Goal: Task Accomplishment & Management: Manage account settings

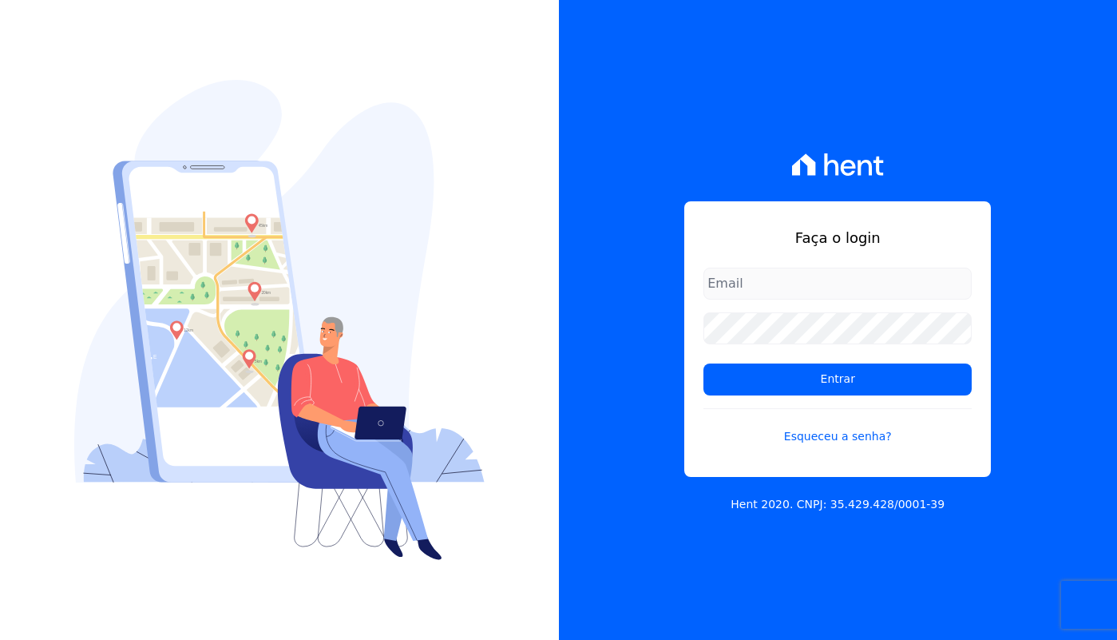
type input "[EMAIL_ADDRESS][DOMAIN_NAME]"
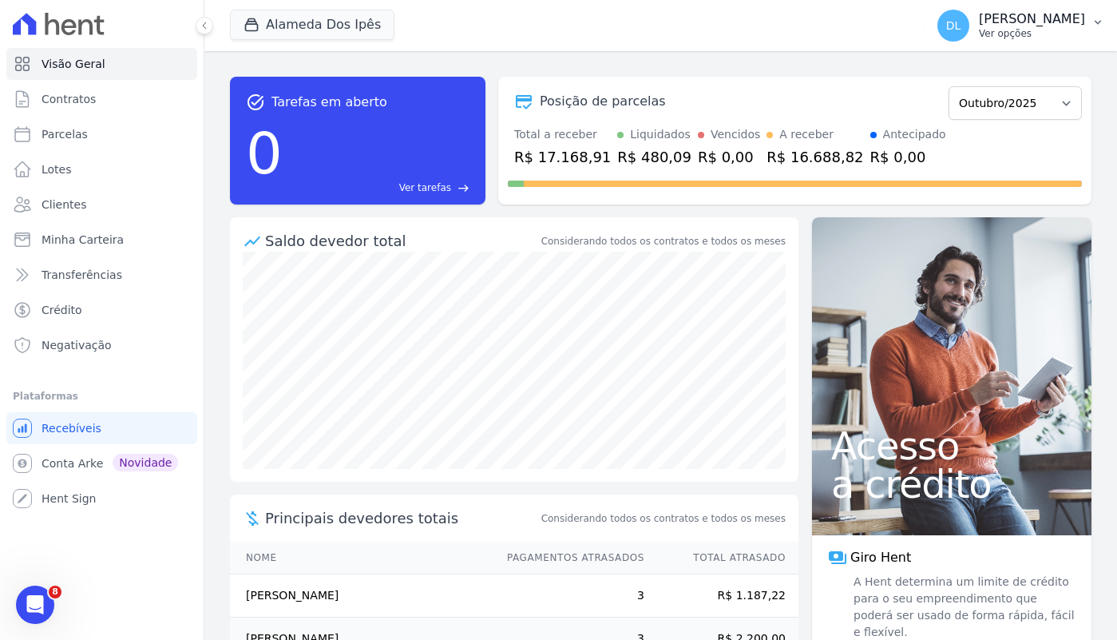
click at [1010, 36] on p "Ver opções" at bounding box center [1032, 33] width 106 height 13
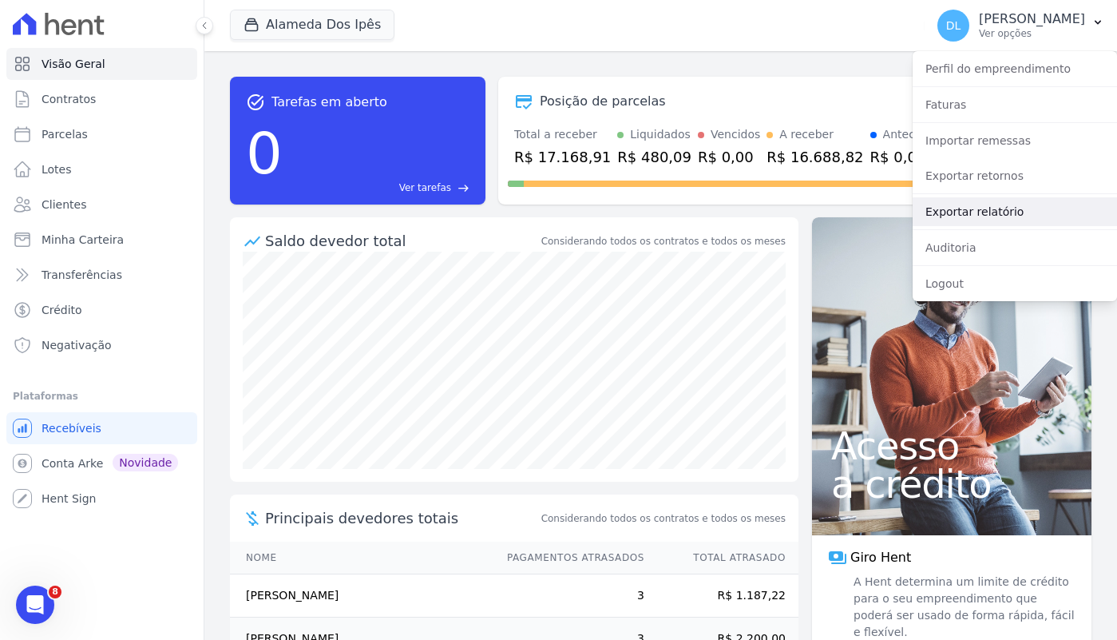
click at [1018, 207] on link "Exportar relatório" at bounding box center [1015, 211] width 204 height 29
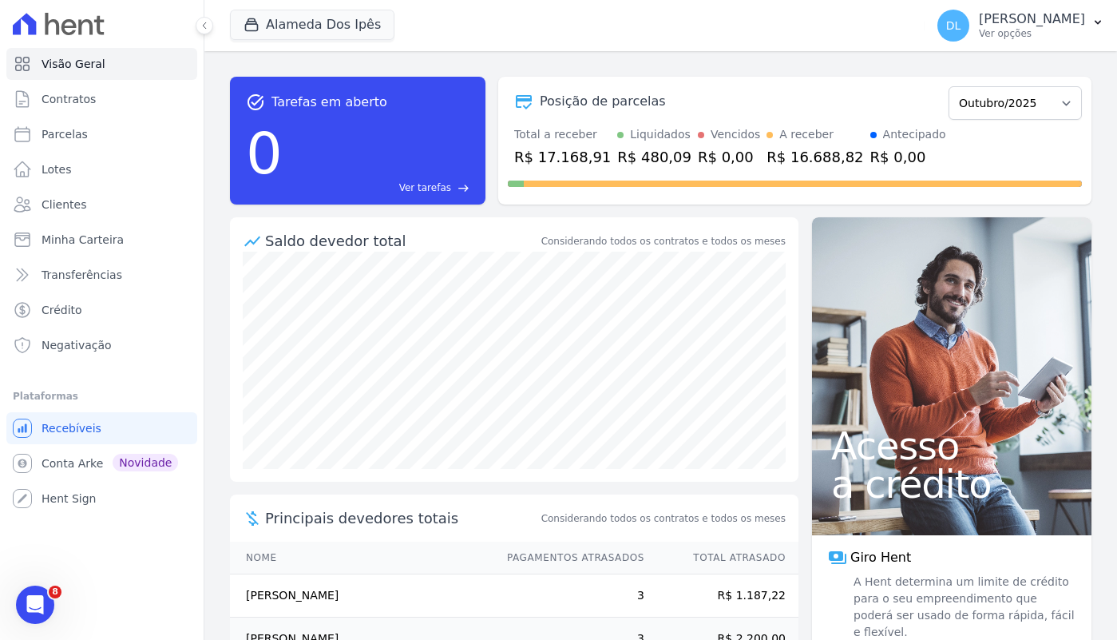
click at [535, 68] on div "task_alt Tarefas em aberto 0 Ver tarefas east Posição de parcelas Setembro/2023…" at bounding box center [661, 140] width 862 height 153
click at [96, 122] on link "Parcelas" at bounding box center [101, 134] width 191 height 32
select select
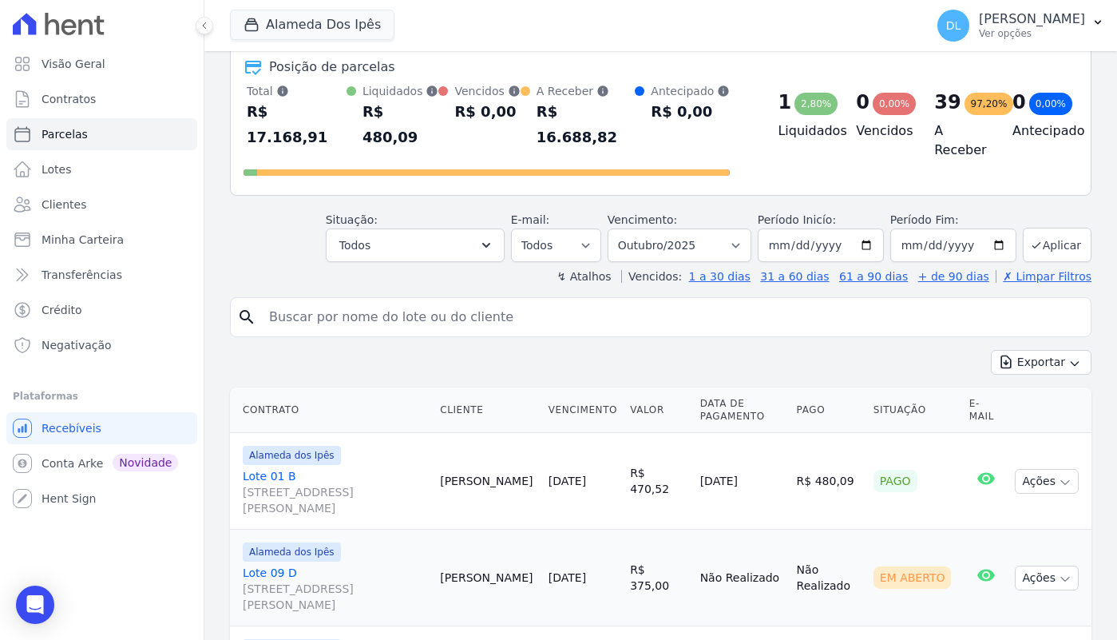
scroll to position [81, 0]
click at [284, 467] on link "Lote 01 B Av Euclides de Carvalho, 204, Quadra B Lote 01, Cacimba Nova" at bounding box center [335, 491] width 185 height 48
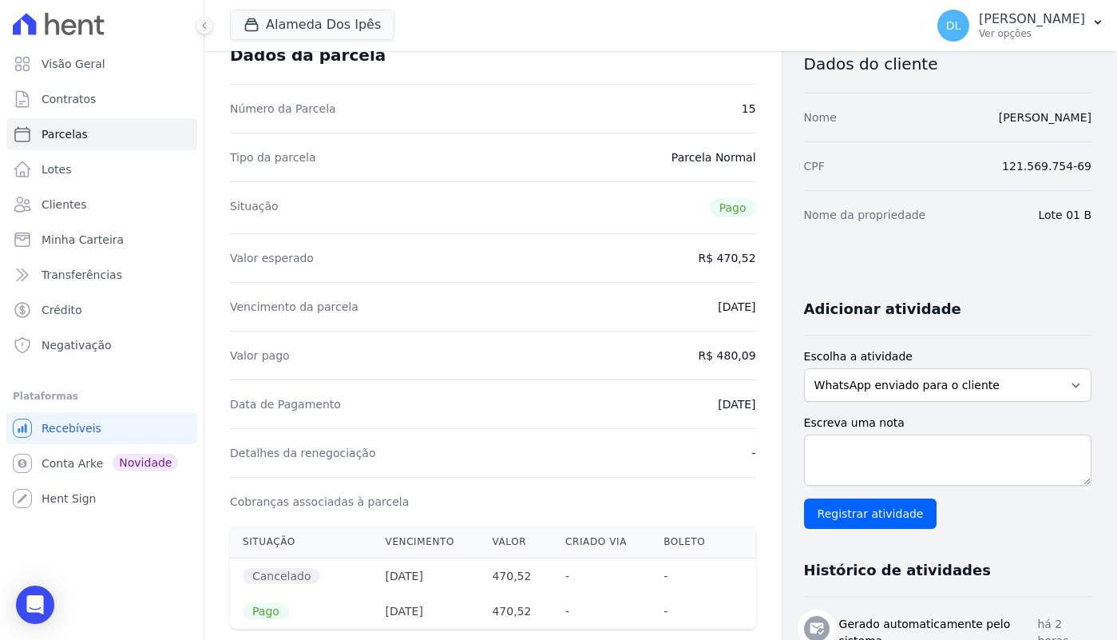
scroll to position [92, 0]
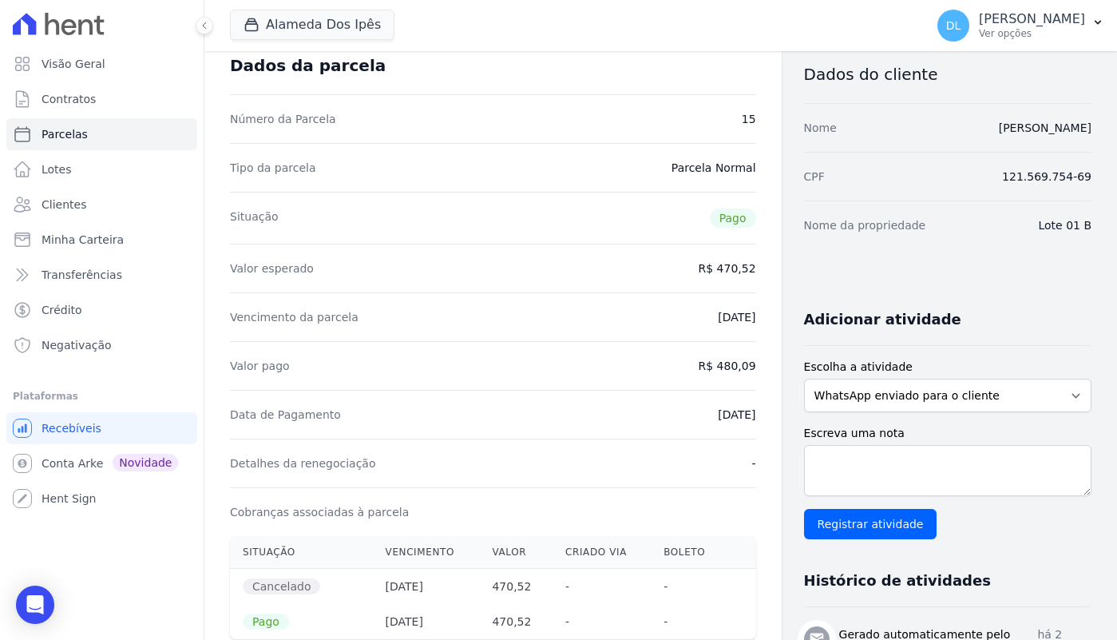
select select
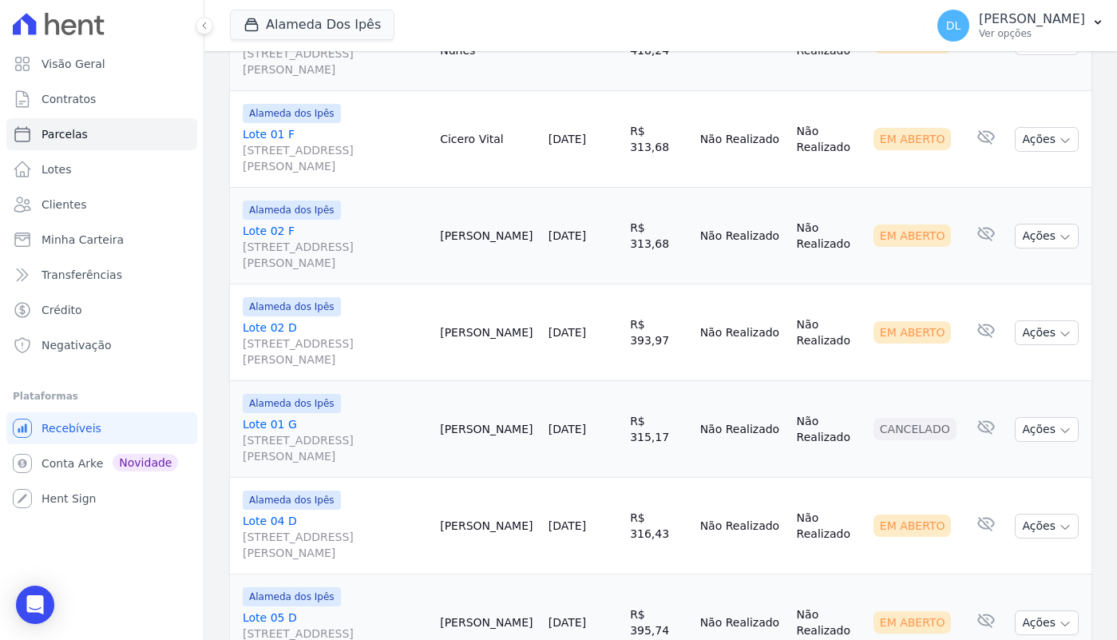
scroll to position [2340, 0]
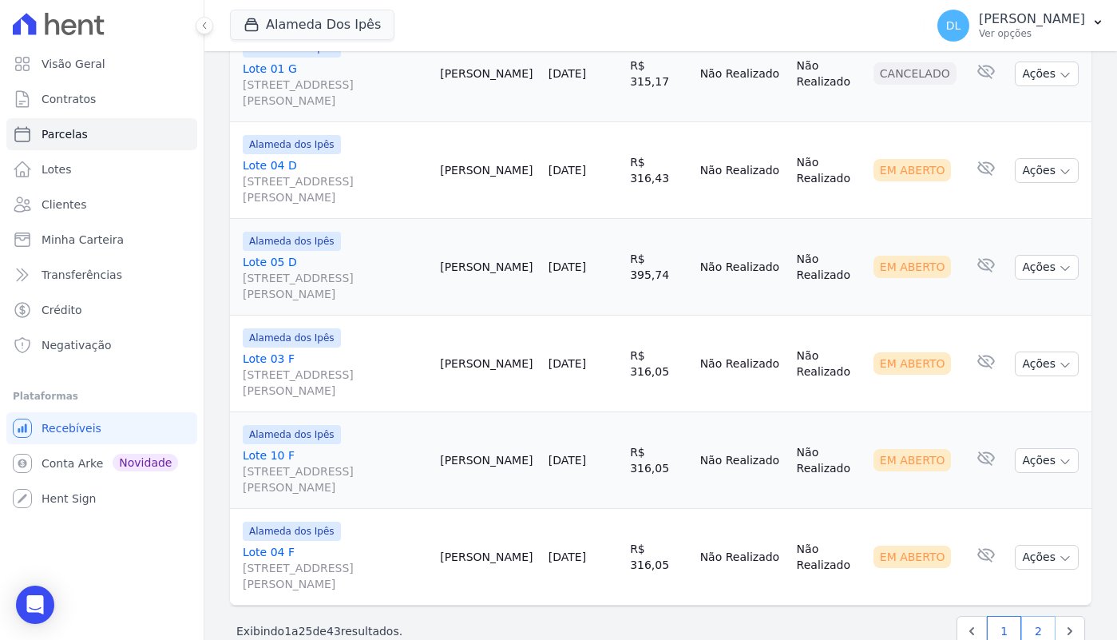
click at [1036, 616] on link "2" at bounding box center [1039, 631] width 34 height 30
select select
